Goal: Find specific page/section: Find specific page/section

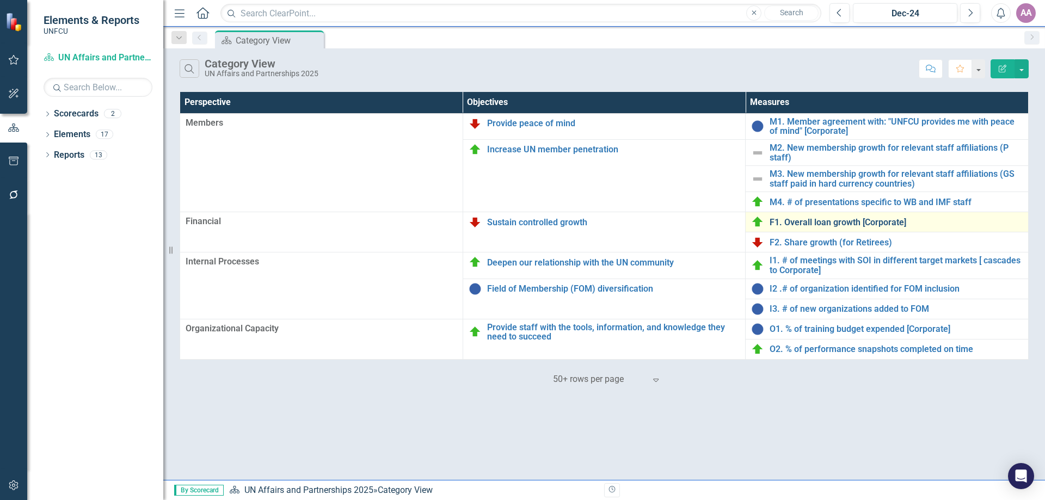
click at [802, 224] on link "F1. Overall loan growth [Corporate]" at bounding box center [895, 223] width 253 height 10
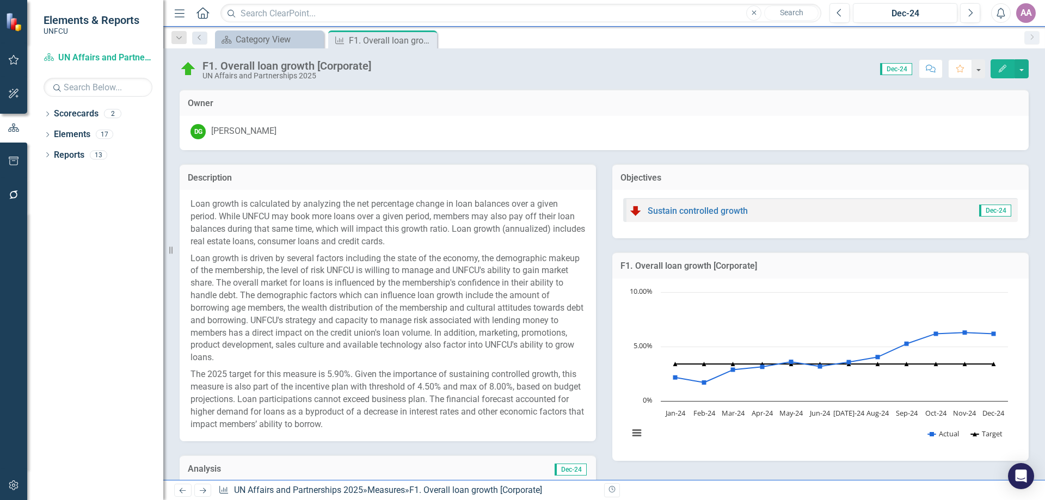
scroll to position [422, 0]
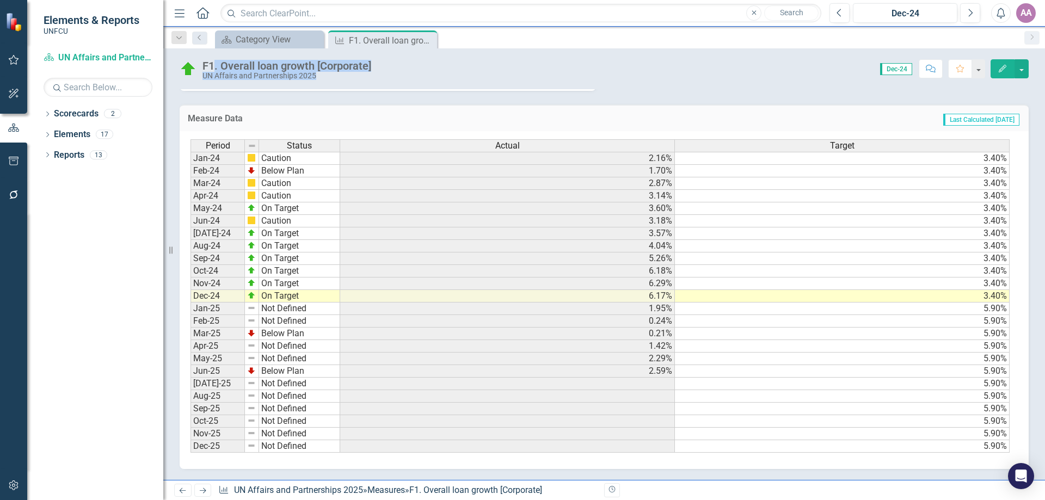
drag, startPoint x: 392, startPoint y: 62, endPoint x: 214, endPoint y: 67, distance: 177.4
click at [214, 67] on div "F1. Overall loan growth [Corporate] UN Affairs and Partnerships 2025 Score: 0.0…" at bounding box center [603, 64] width 881 height 33
copy div ". Overall loan growth [Corporate] UN Affairs and Partnerships 2025 Score: 0.00"
click at [263, 42] on div "Category View" at bounding box center [272, 40] width 72 height 14
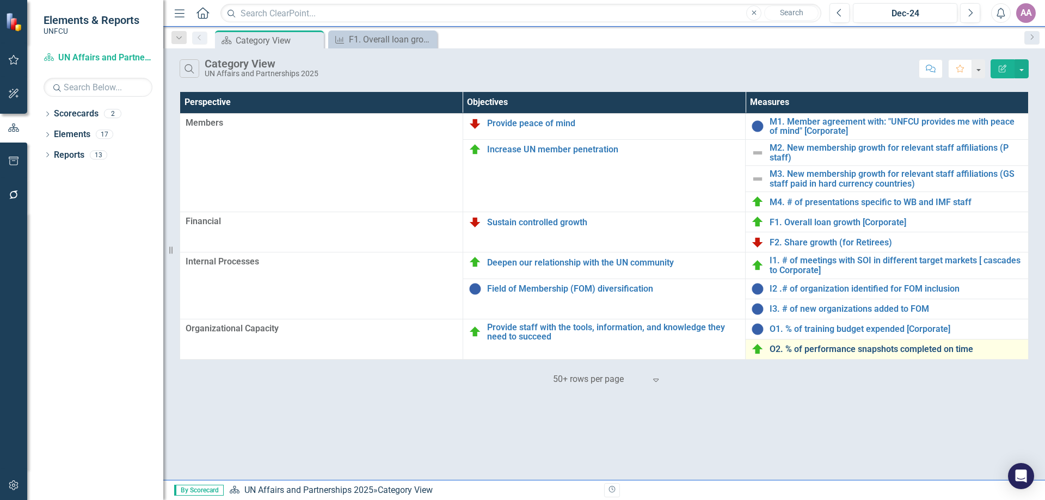
click at [888, 353] on link "O2. % of performance snapshots completed on time" at bounding box center [895, 349] width 253 height 10
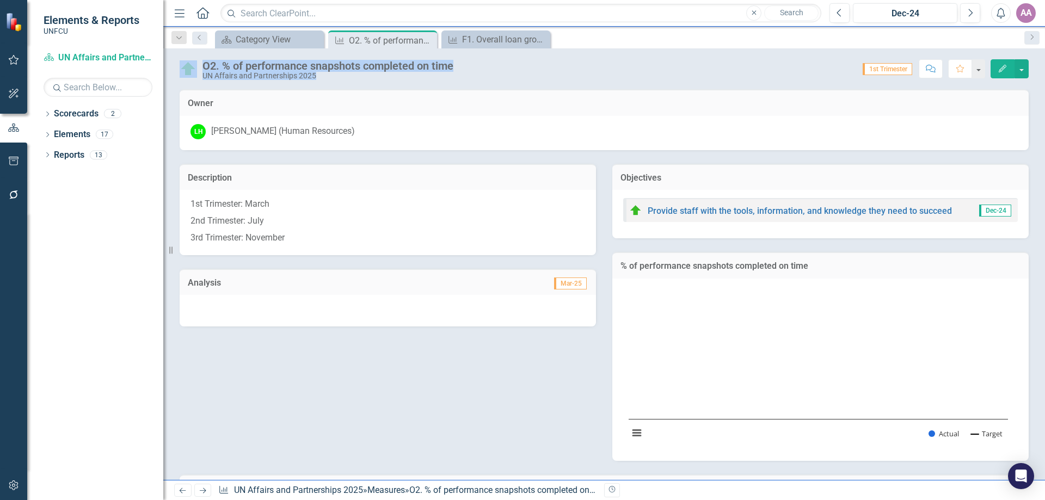
drag, startPoint x: 471, startPoint y: 67, endPoint x: 199, endPoint y: 65, distance: 272.0
click at [199, 65] on div "O2. % of performance snapshots completed on time UN Affairs and Partnerships 20…" at bounding box center [603, 64] width 881 height 33
copy div "O2. % of performance snapshots completed on time UN Affairs and Partnerships 20…"
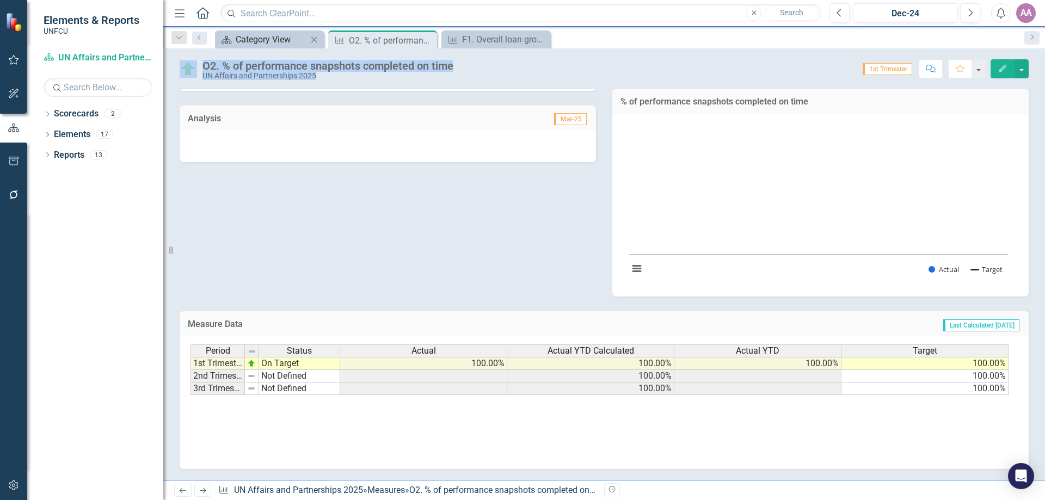
click at [272, 39] on div "Category View" at bounding box center [272, 40] width 72 height 14
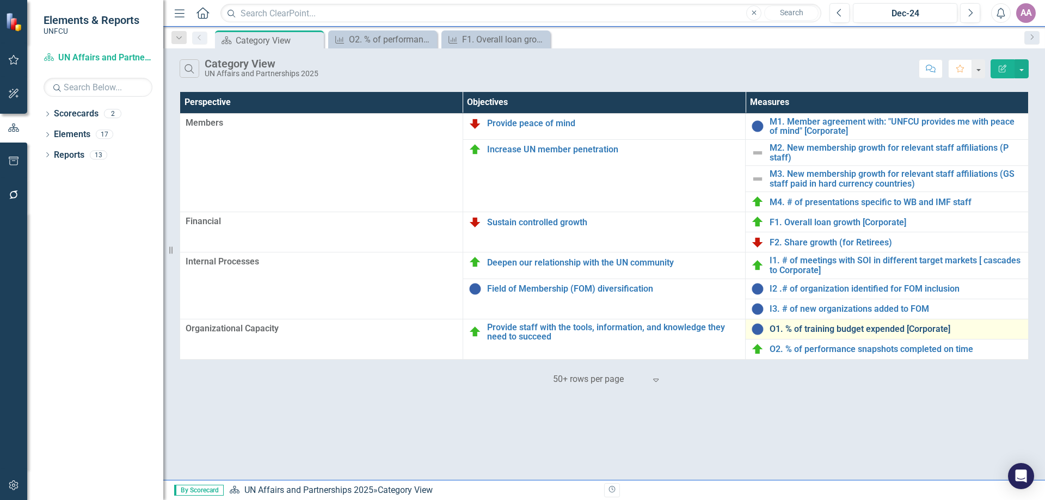
click at [837, 330] on link "O1. % of training budget expended [Corporate]" at bounding box center [895, 329] width 253 height 10
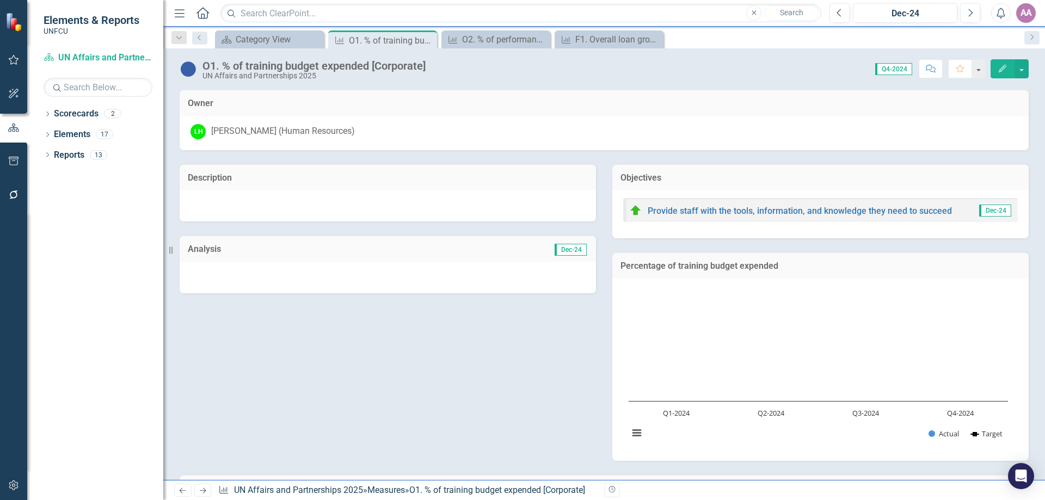
scroll to position [219, 0]
